Goal: Information Seeking & Learning: Learn about a topic

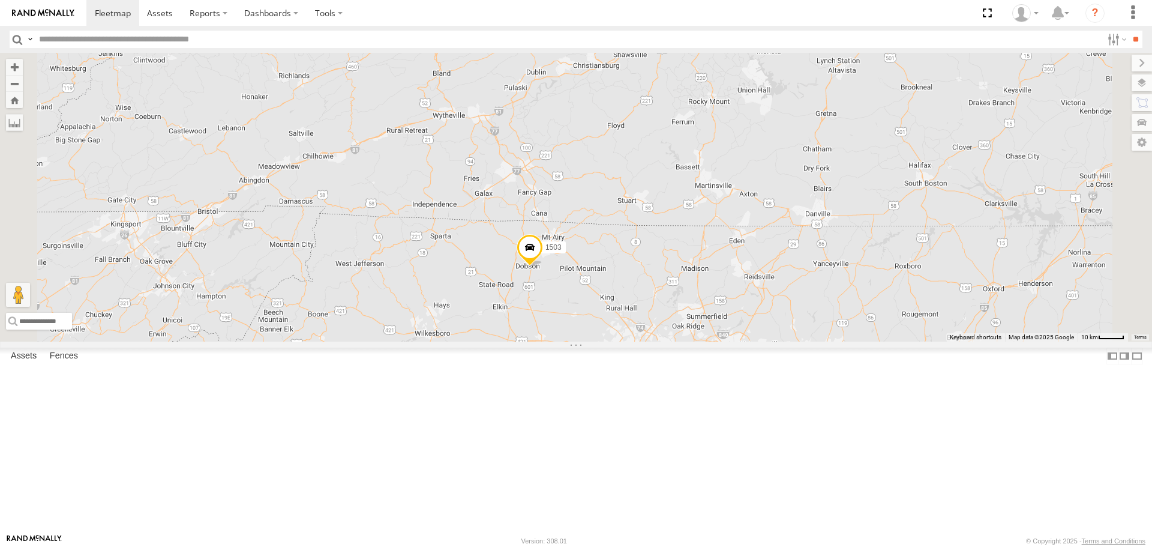
drag, startPoint x: 698, startPoint y: 457, endPoint x: 750, endPoint y: 195, distance: 266.8
click at [753, 193] on div "1503 2" at bounding box center [576, 197] width 1152 height 288
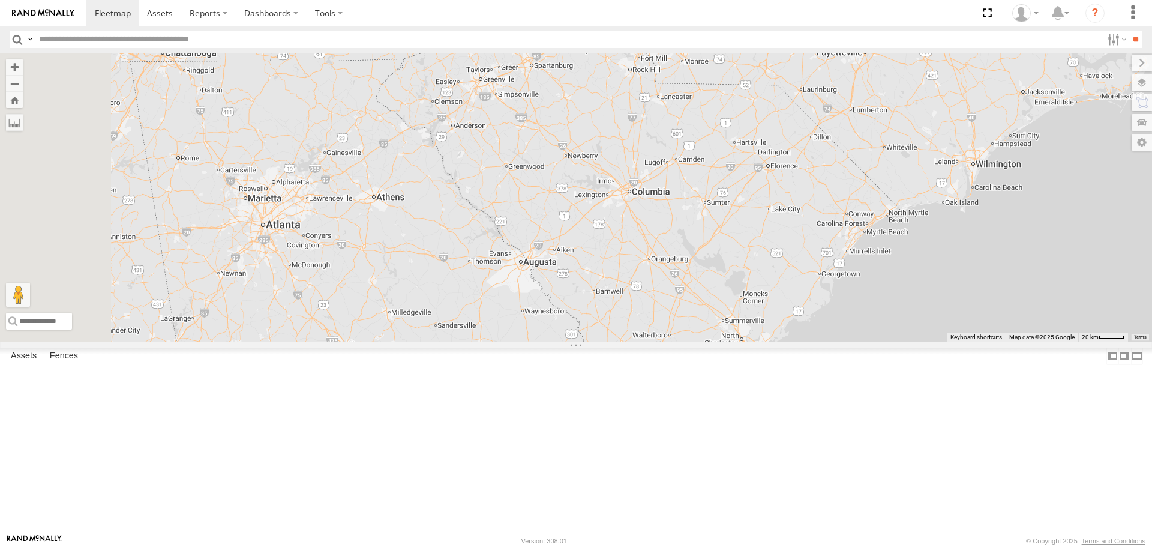
drag, startPoint x: 716, startPoint y: 274, endPoint x: 754, endPoint y: 185, distance: 96.5
click at [754, 185] on div "1503 211 2" at bounding box center [576, 197] width 1152 height 288
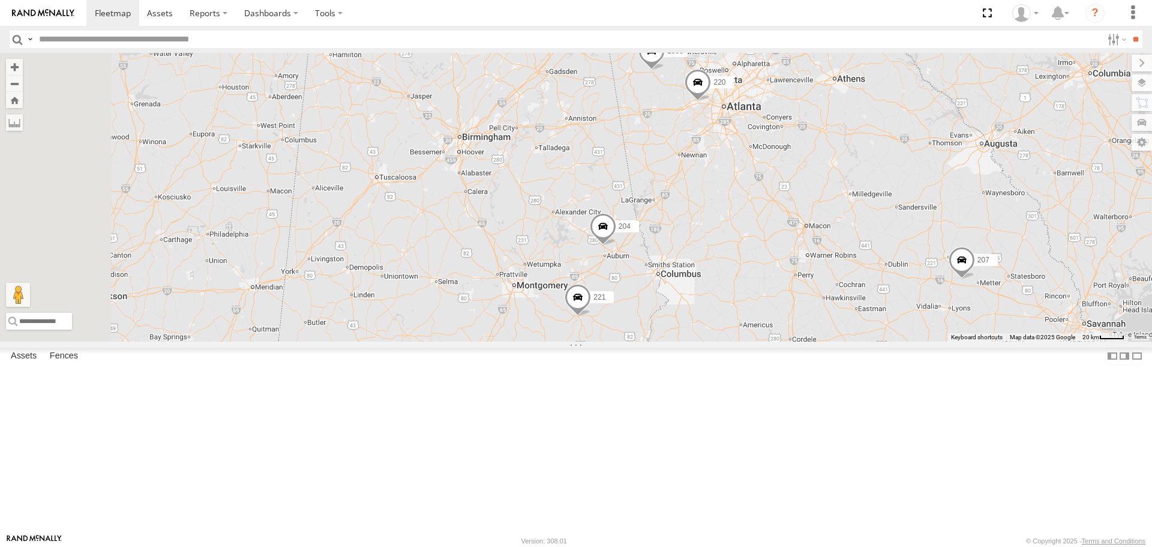
drag, startPoint x: 538, startPoint y: 338, endPoint x: 960, endPoint y: 286, distance: 425.6
click at [960, 286] on div "1503 211 2 207 221 3 204 2 1508 220" at bounding box center [576, 197] width 1152 height 288
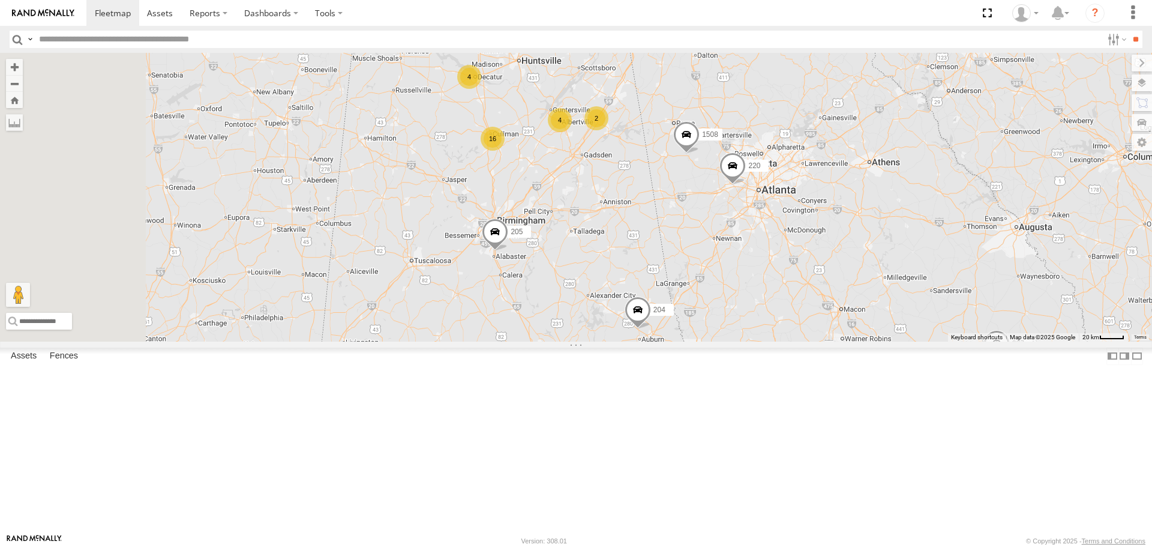
drag, startPoint x: 687, startPoint y: 173, endPoint x: 737, endPoint y: 284, distance: 121.7
click at [729, 275] on div "1503 211 2 207 221 3 204 2 1508 220 16 4 205 223 4 1510" at bounding box center [576, 197] width 1152 height 288
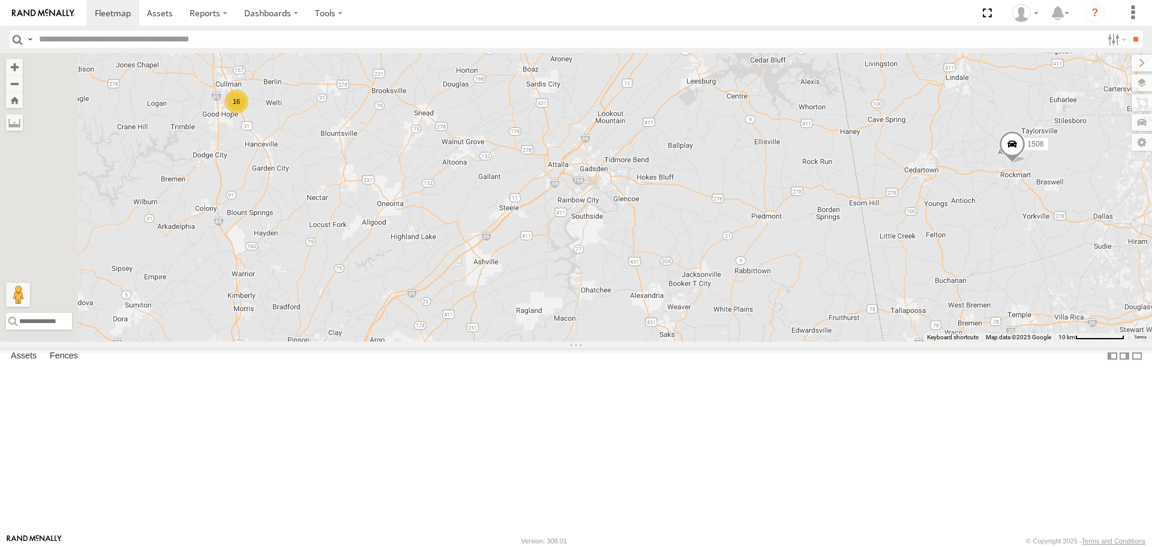
drag, startPoint x: 718, startPoint y: 216, endPoint x: 735, endPoint y: 251, distance: 39.2
click at [735, 251] on div "1503 211 207 221 204 1508 220 205 223 1510 16 4 2" at bounding box center [576, 197] width 1152 height 288
click at [724, 151] on div "16 4 2" at bounding box center [576, 197] width 1152 height 288
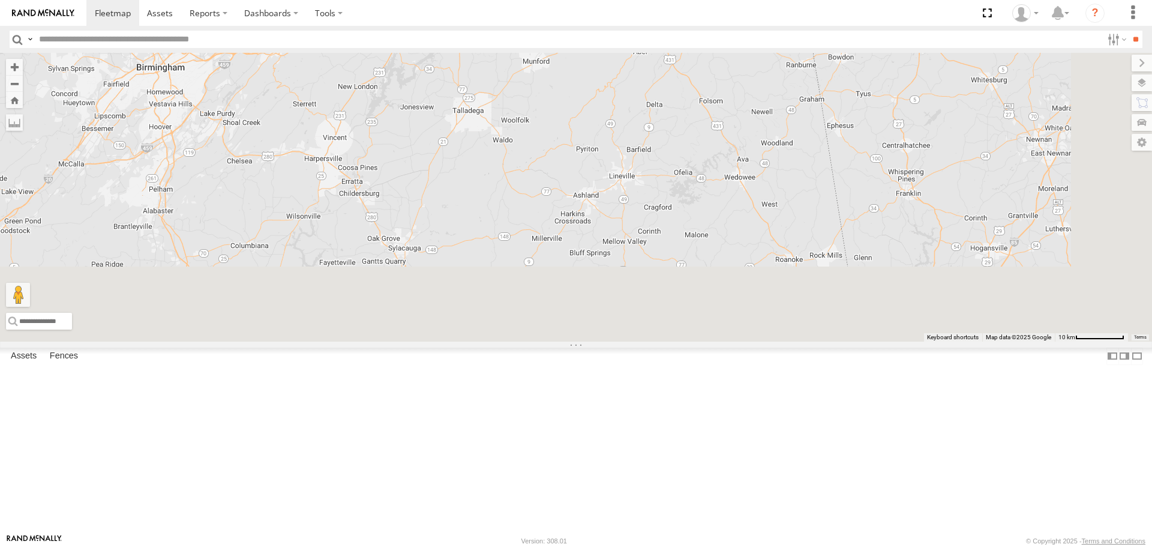
drag, startPoint x: 790, startPoint y: 400, endPoint x: 703, endPoint y: 25, distance: 384.3
click at [703, 25] on body at bounding box center [576, 273] width 1152 height 547
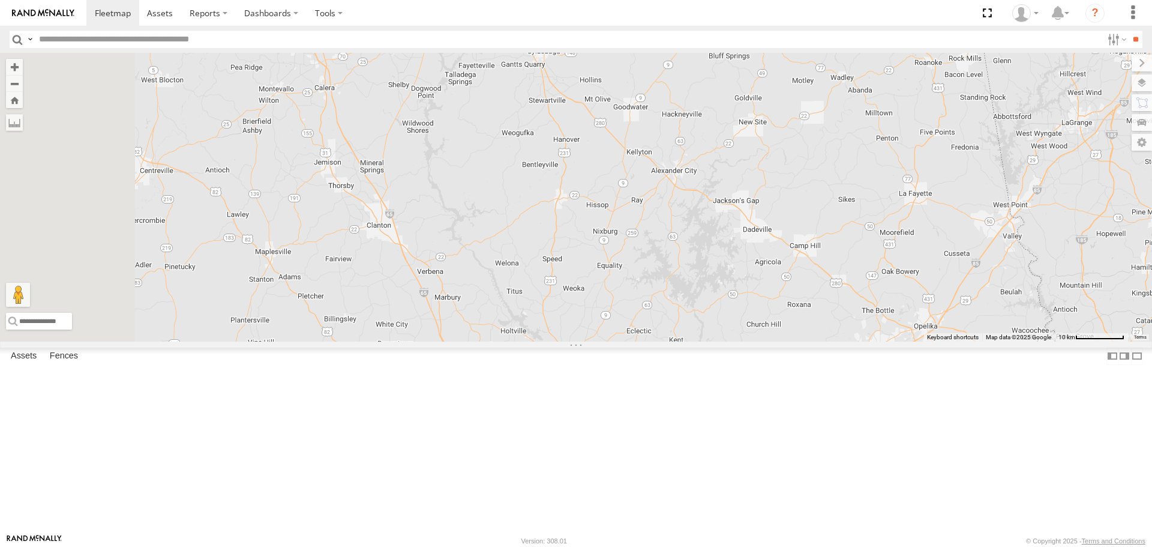
drag, startPoint x: 717, startPoint y: 318, endPoint x: 856, endPoint y: 118, distance: 244.0
click at [856, 118] on div "16 4 2 1508 205" at bounding box center [576, 197] width 1152 height 288
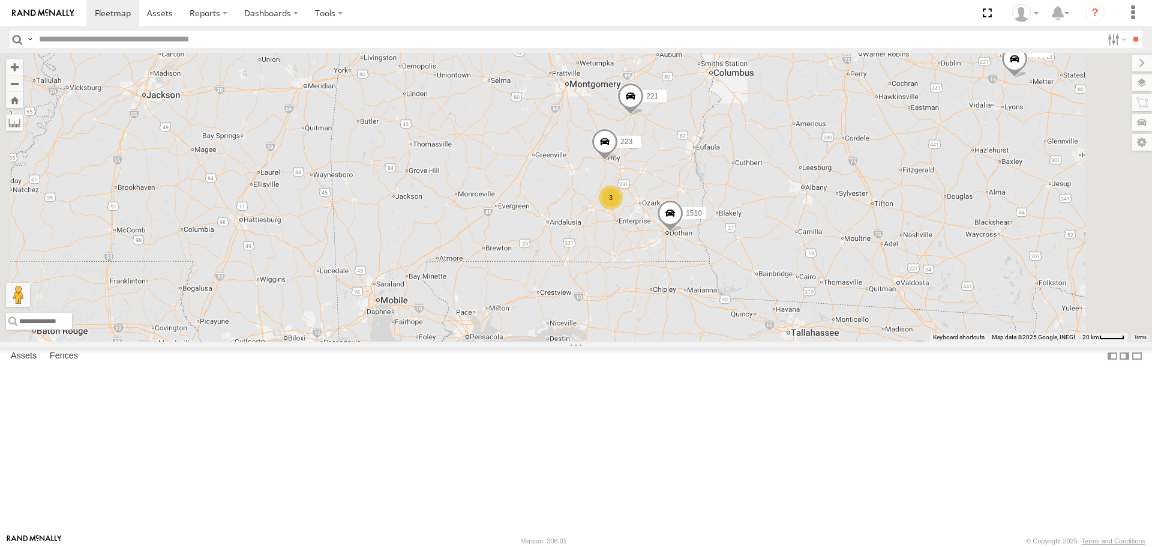
drag, startPoint x: 808, startPoint y: 355, endPoint x: 808, endPoint y: 180, distance: 174.6
click at [808, 181] on div "1508 205 204 16 4 221 223 3 4 2 220 1510" at bounding box center [576, 197] width 1152 height 288
drag, startPoint x: 799, startPoint y: 226, endPoint x: 819, endPoint y: 285, distance: 62.4
click at [819, 285] on div "1508 205 204 16 4 221 223 3 4 2 220 1510" at bounding box center [576, 197] width 1152 height 288
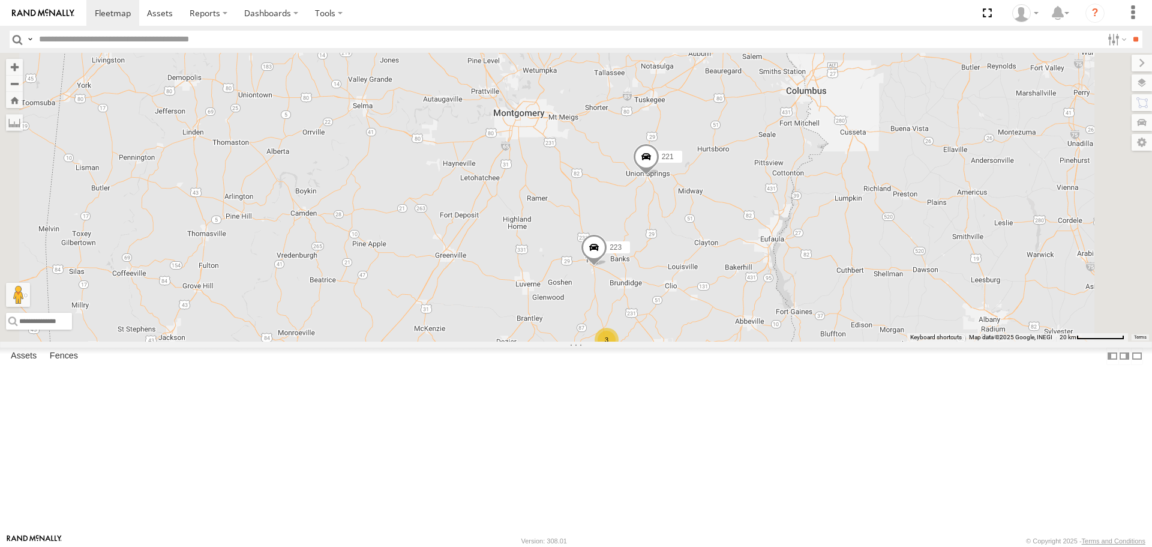
click at [660, 176] on span at bounding box center [646, 159] width 26 height 32
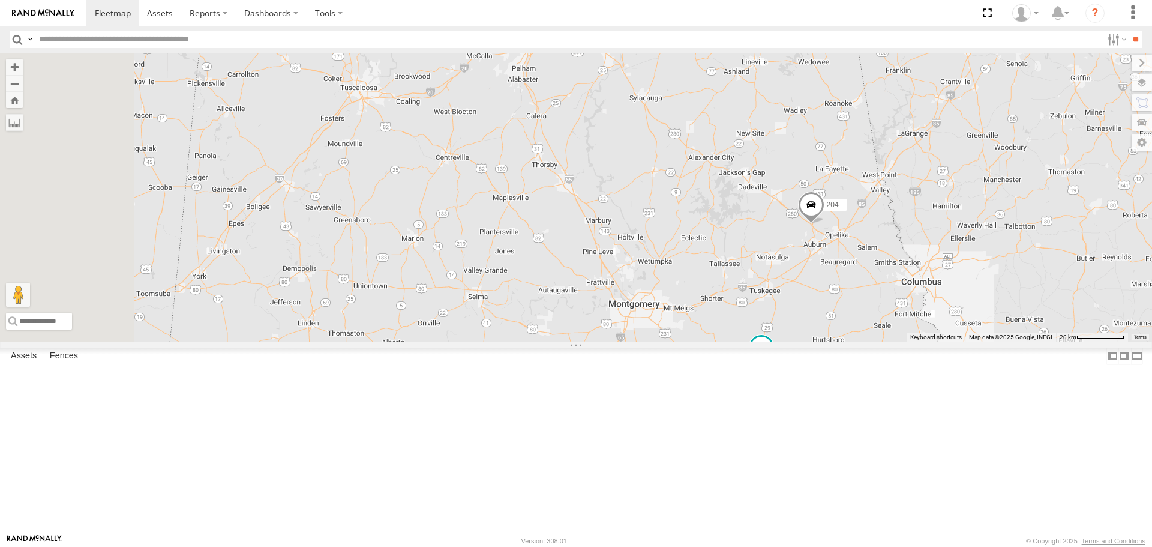
drag, startPoint x: 644, startPoint y: 178, endPoint x: 767, endPoint y: 403, distance: 256.5
click at [767, 341] on div "221 223 3 204 1510" at bounding box center [576, 197] width 1152 height 288
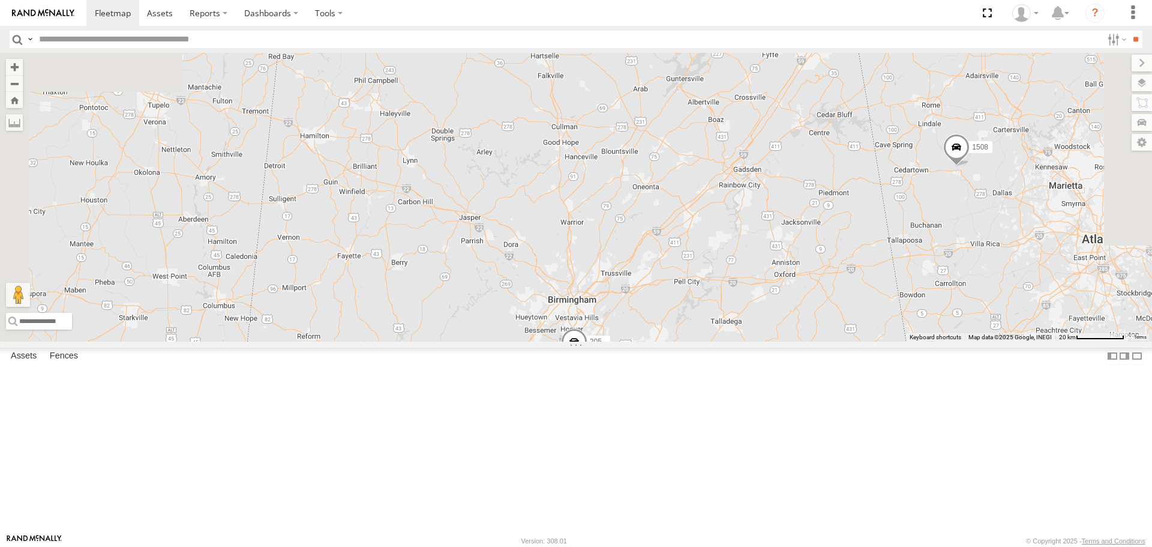
drag, startPoint x: 717, startPoint y: 297, endPoint x: 722, endPoint y: 455, distance: 157.9
click at [731, 341] on div "221 223 3 204 1510 205 1508" at bounding box center [576, 197] width 1152 height 288
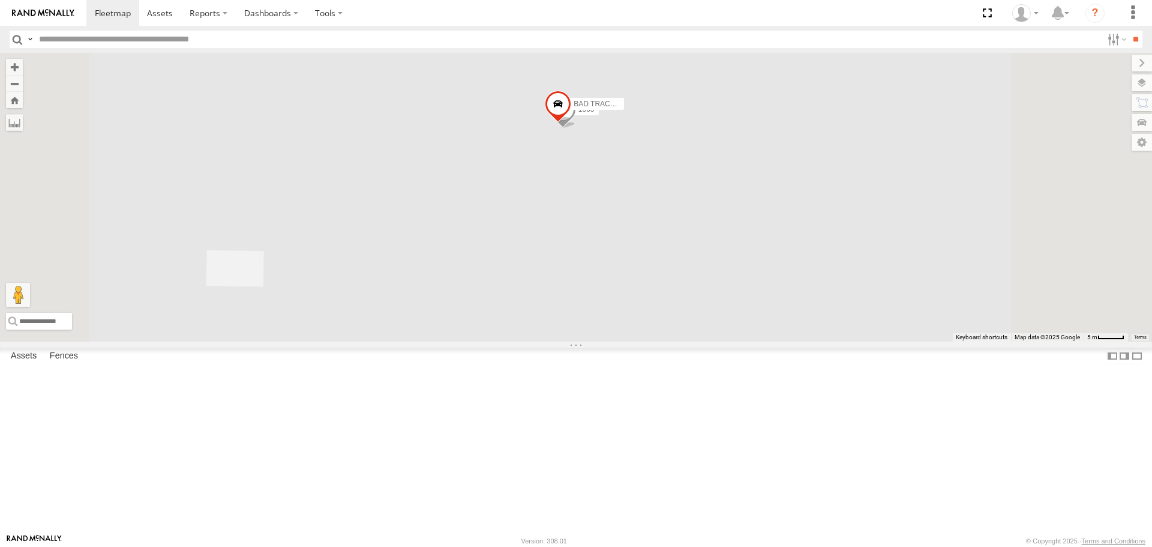
click at [571, 123] on span at bounding box center [558, 107] width 26 height 32
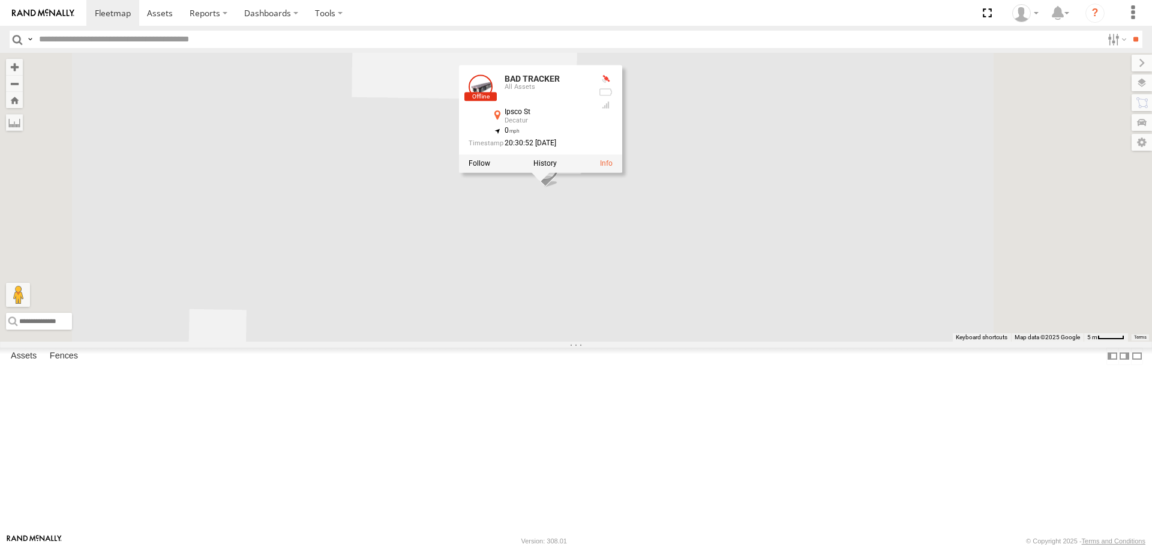
drag, startPoint x: 733, startPoint y: 292, endPoint x: 723, endPoint y: 346, distance: 55.6
click at [721, 341] on div "221 223 204 1510 205 1508 BAD TRACKER 1505 BAD TRACKER All Assets Ipsco St Deca…" at bounding box center [576, 197] width 1152 height 288
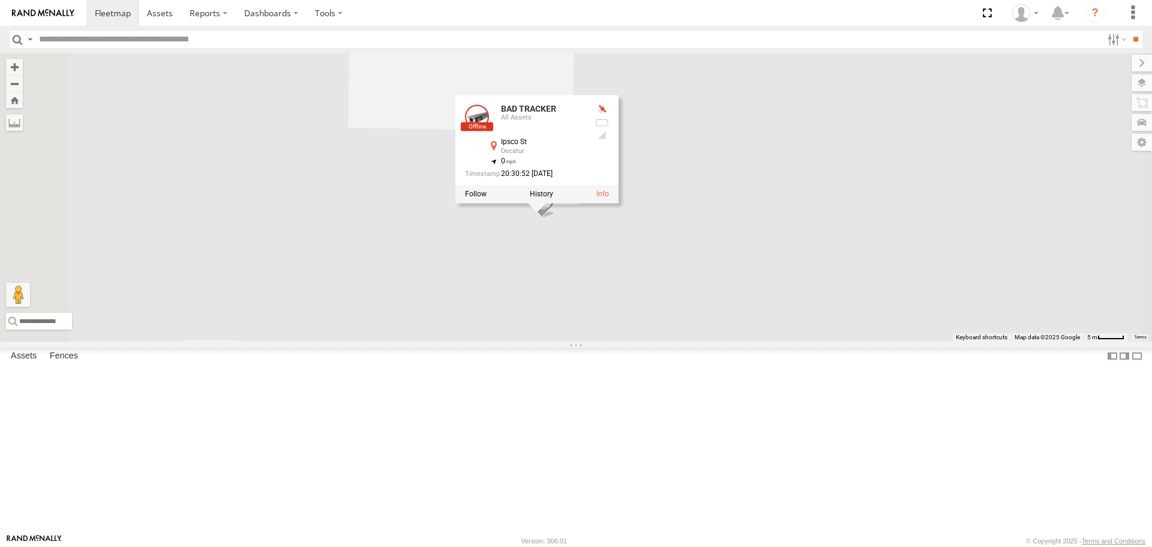
click at [722, 341] on div "221 223 204 1510 205 1508 BAD TRACKER 1505 BAD TRACKER All Assets Ipsco St Deca…" at bounding box center [576, 197] width 1152 height 288
click at [719, 321] on div "221 223 204 1510 205 1508 BAD TRACKER 1505 BAD TRACKER All Assets Ipsco St Deca…" at bounding box center [576, 197] width 1152 height 288
click at [619, 203] on div "BAD TRACKER All Assets Ipsco St Decatur 34.60653 , -87.04054 0 20:30:52 [DATE]" at bounding box center [536, 149] width 163 height 108
click at [555, 218] on span at bounding box center [542, 201] width 26 height 32
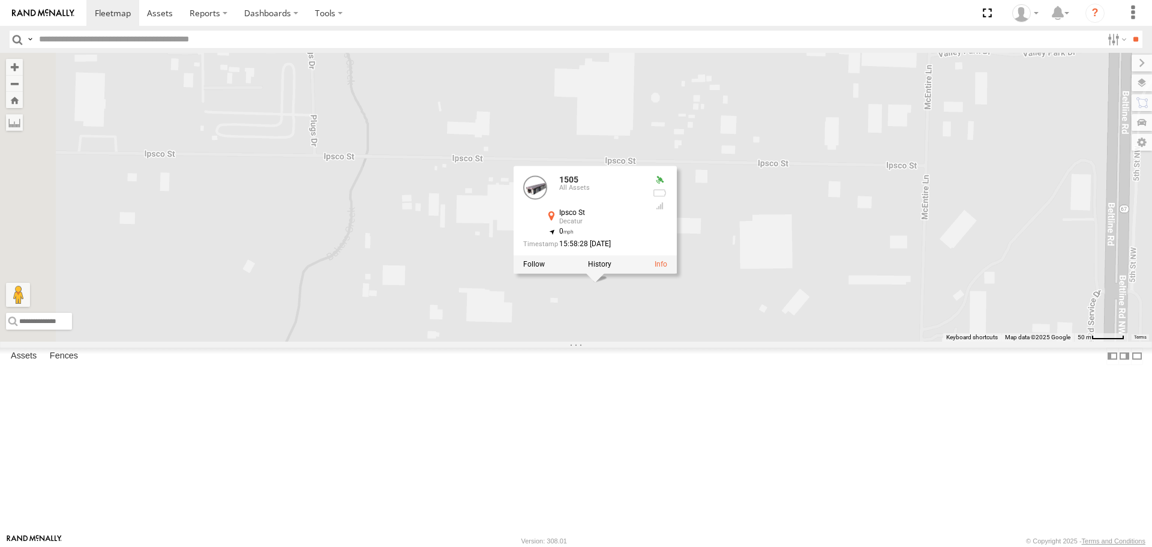
drag, startPoint x: 691, startPoint y: 489, endPoint x: 709, endPoint y: 493, distance: 18.5
click at [709, 341] on div "221 223 204 1510 205 1508 BAD TRACKER 1505 1505 All Assets Ipsco St Decatur 34.…" at bounding box center [576, 197] width 1152 height 288
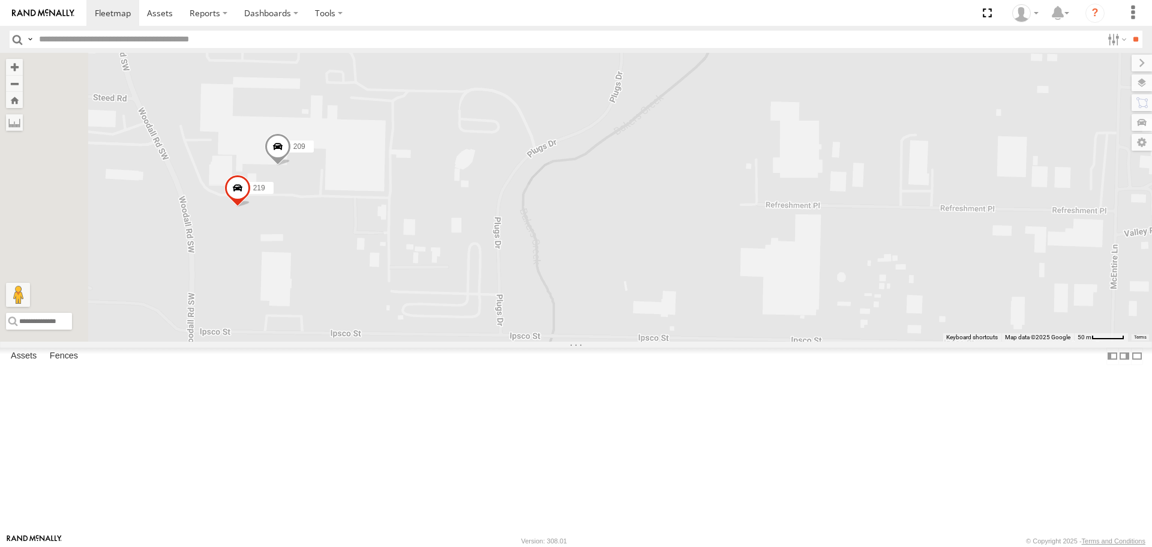
drag, startPoint x: 574, startPoint y: 288, endPoint x: 682, endPoint y: 456, distance: 199.8
click at [682, 341] on div "221 223 204 1510 205 1508 2 209 219" at bounding box center [576, 197] width 1152 height 288
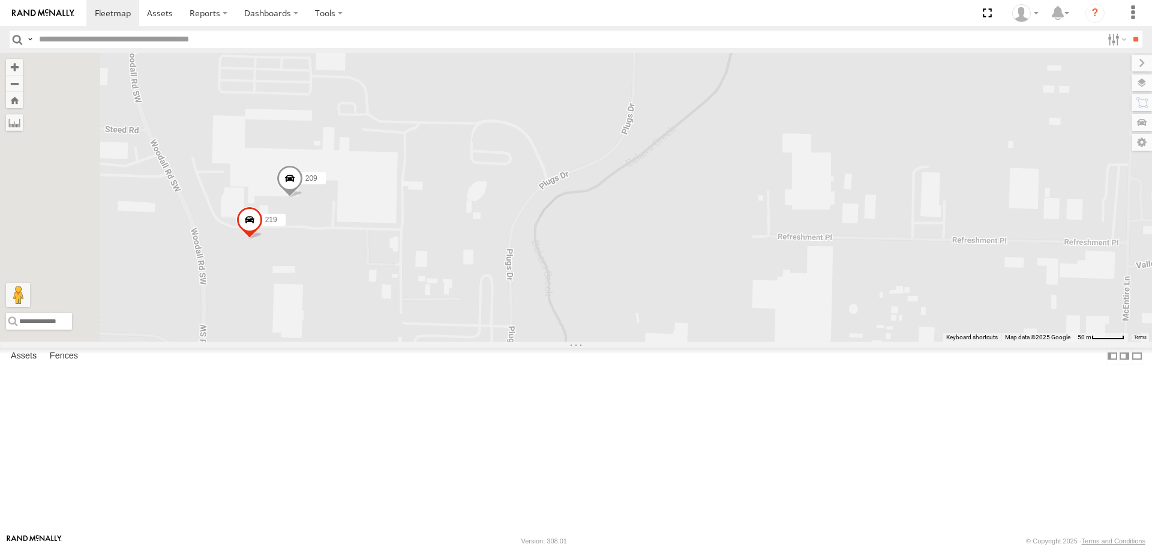
click at [303, 197] on span at bounding box center [290, 181] width 26 height 32
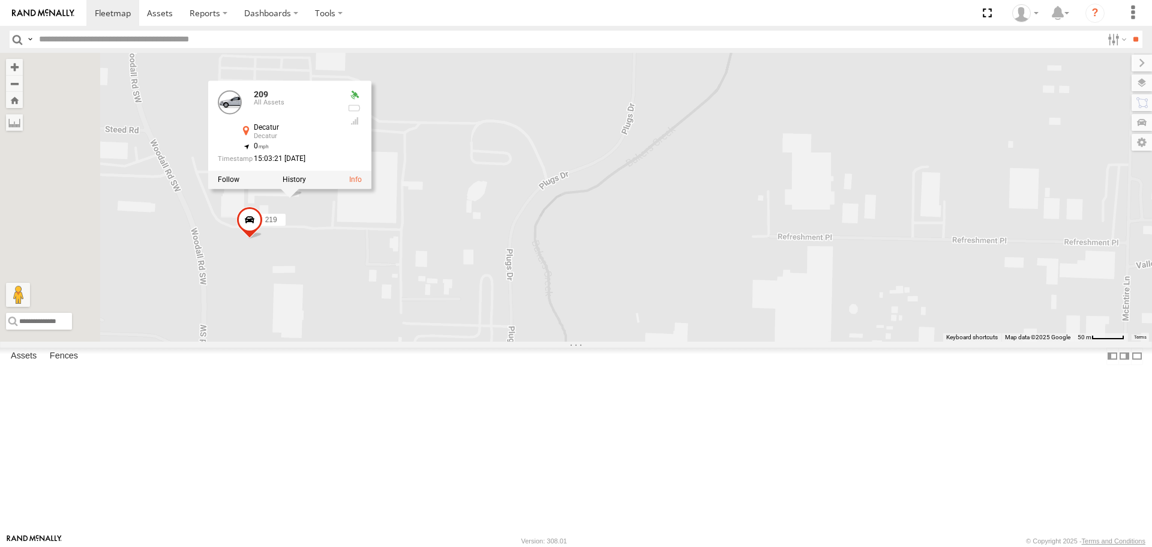
click at [542, 332] on div "221 223 204 1510 205 1508 2 209 219 209 All Assets Decatur Decatur 34.61088 , -…" at bounding box center [576, 197] width 1152 height 288
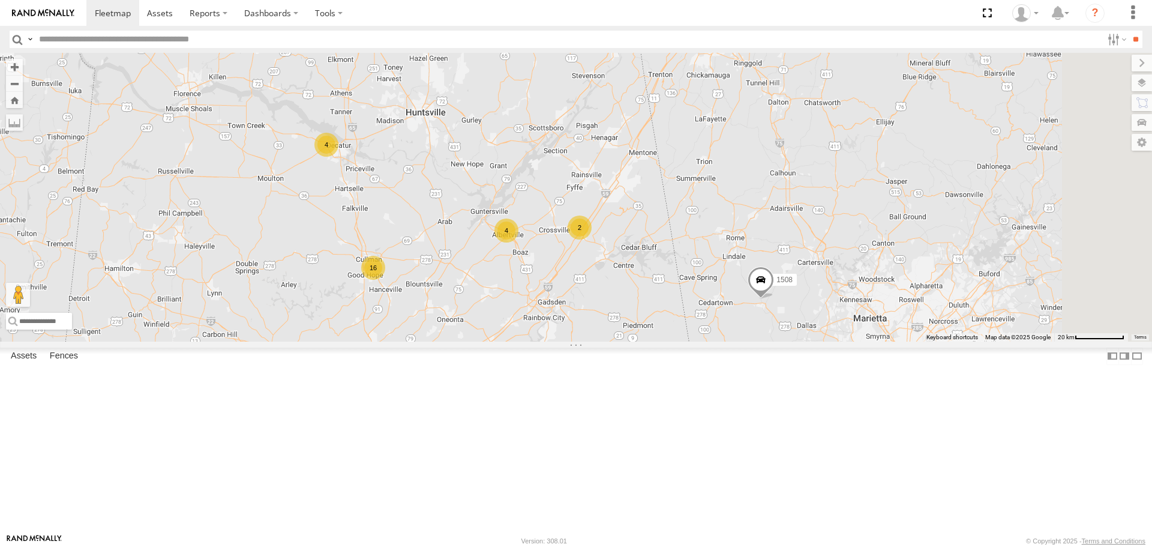
drag, startPoint x: 791, startPoint y: 406, endPoint x: 578, endPoint y: 291, distance: 242.2
click at [578, 291] on div "16 4 4 2 1508" at bounding box center [576, 197] width 1152 height 288
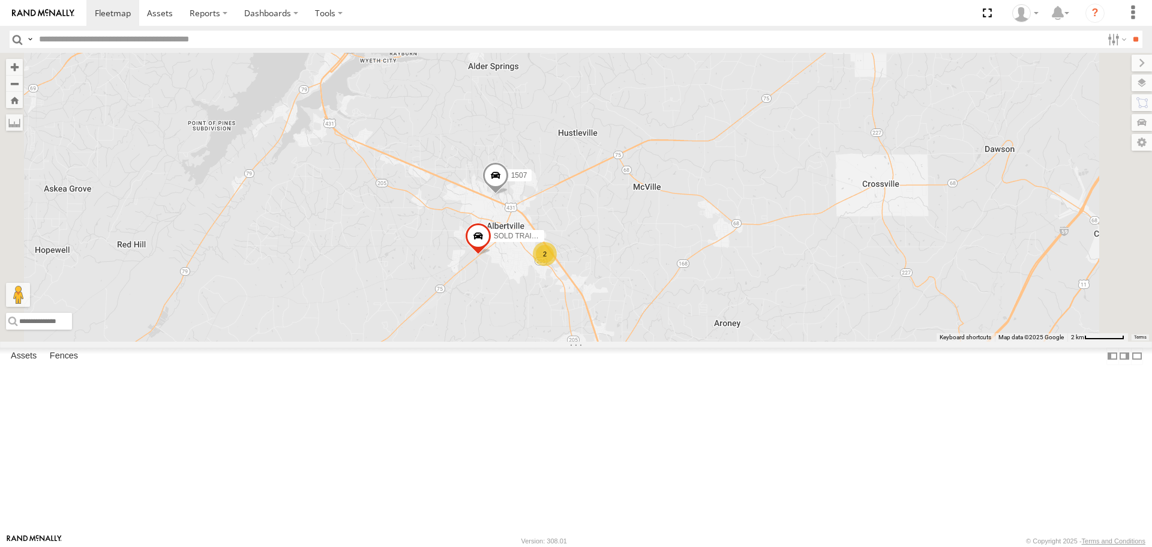
click at [509, 194] on span at bounding box center [495, 178] width 26 height 32
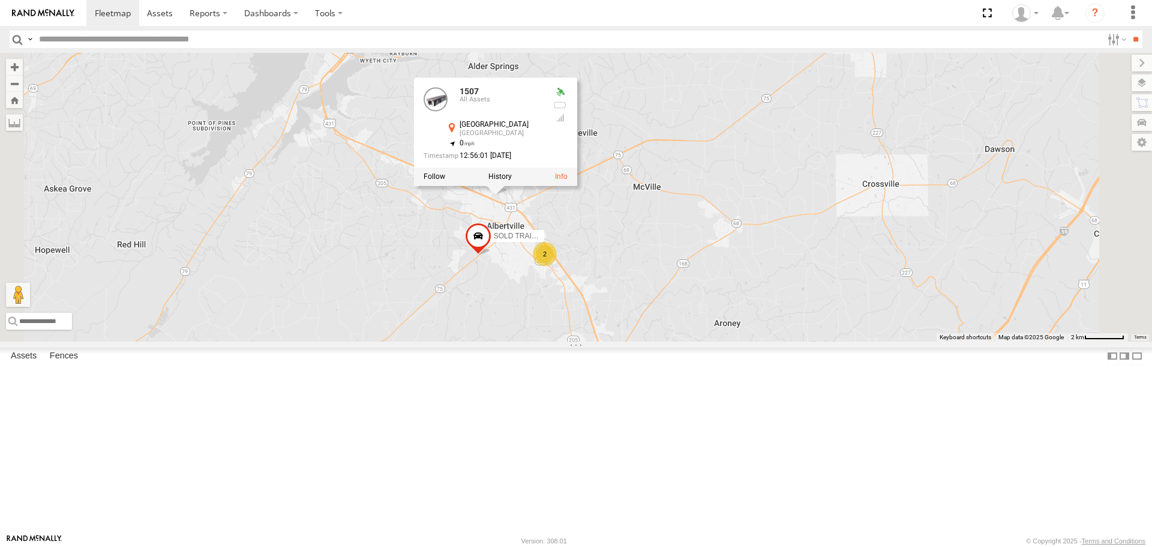
click at [679, 302] on div "[PHONE_NUMBER] SOLD TRAILER 2 1507 All Assets Railroad [GEOGRAPHIC_DATA] 34.282…" at bounding box center [576, 197] width 1152 height 288
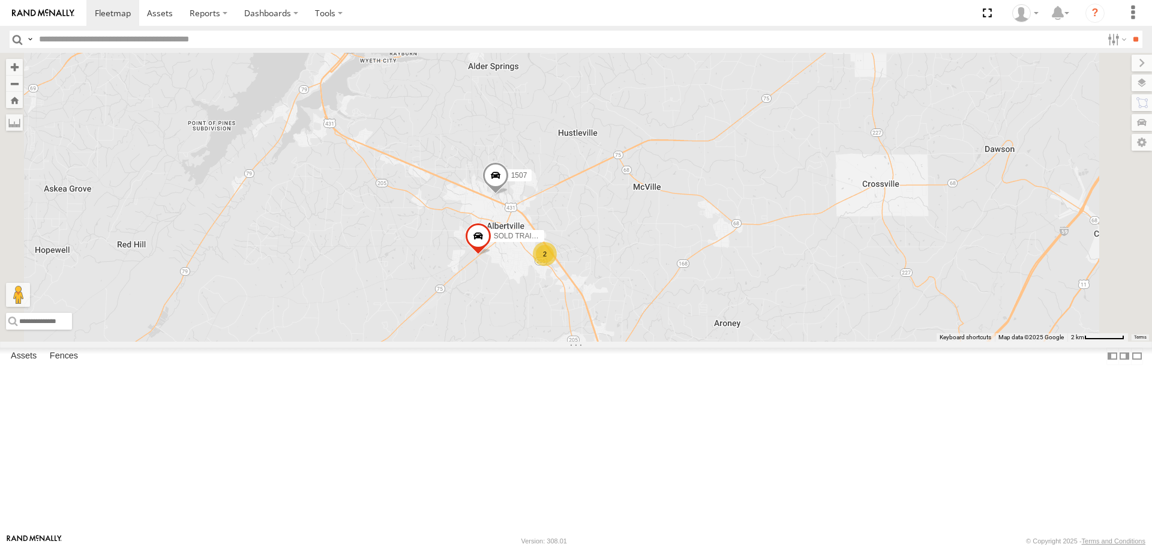
click at [509, 194] on span at bounding box center [495, 178] width 26 height 32
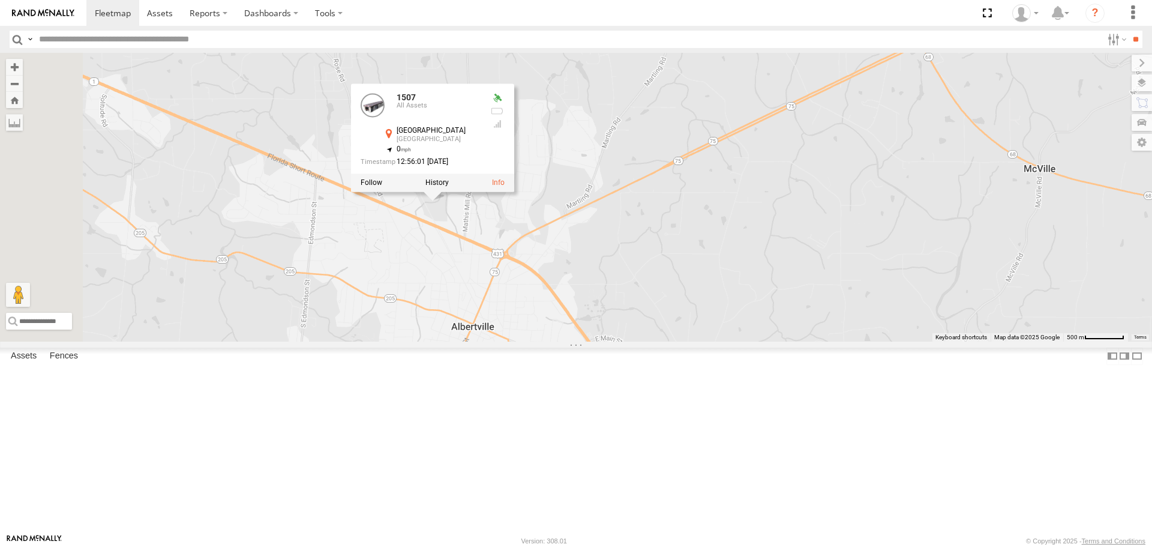
drag, startPoint x: 666, startPoint y: 307, endPoint x: 708, endPoint y: 338, distance: 52.0
click at [708, 338] on div "[PHONE_NUMBER] SOLD TRAILER 1507 All Assets Railroad [GEOGRAPHIC_DATA] 34.28247…" at bounding box center [576, 197] width 1152 height 288
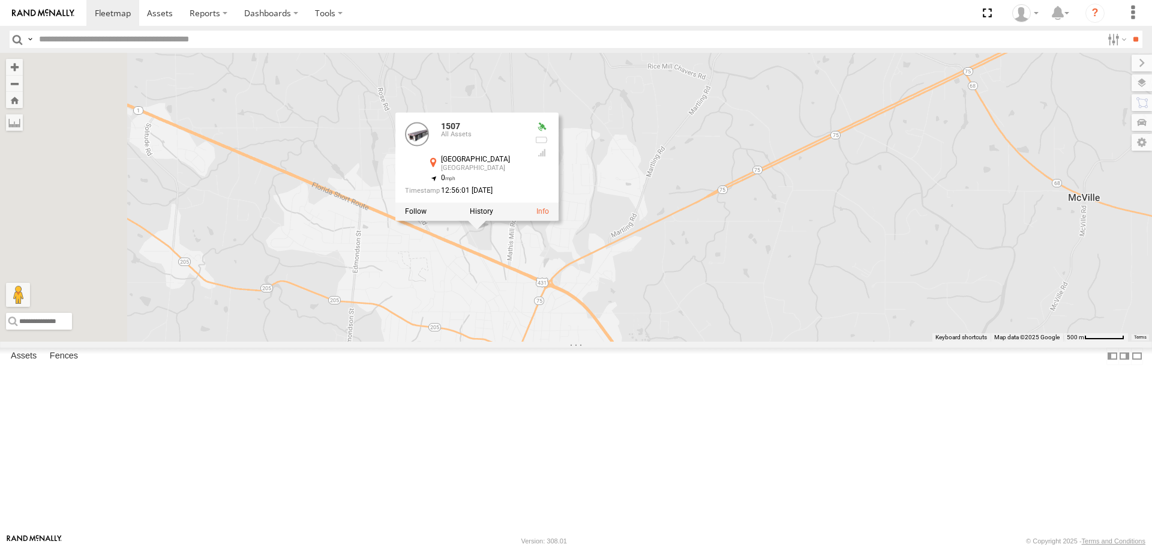
drag, startPoint x: 640, startPoint y: 322, endPoint x: 685, endPoint y: 352, distance: 53.6
click at [685, 341] on div "[PHONE_NUMBER] SOLD TRAILER 1507 All Assets Railroad [GEOGRAPHIC_DATA] 34.28247…" at bounding box center [576, 197] width 1152 height 288
click at [646, 341] on div "[PHONE_NUMBER] SOLD TRAILER 1507 All Assets Railroad [GEOGRAPHIC_DATA] 34.28247…" at bounding box center [576, 197] width 1152 height 288
